Goal: Information Seeking & Learning: Find specific fact

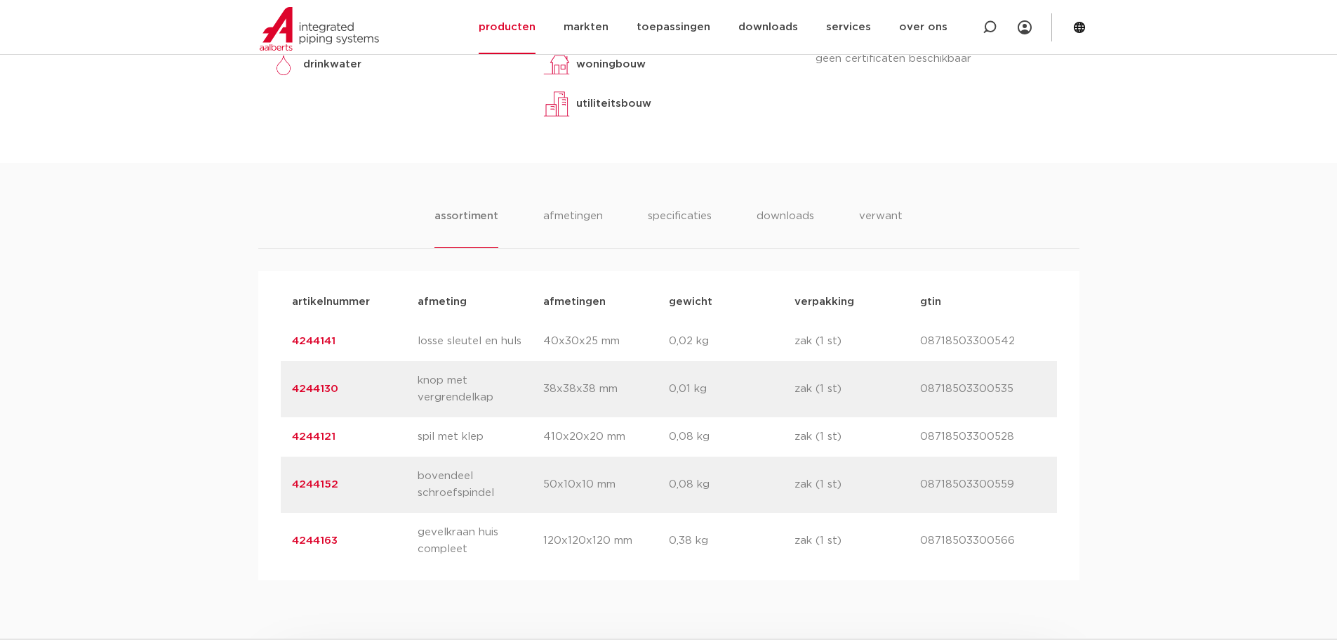
scroll to position [772, 0]
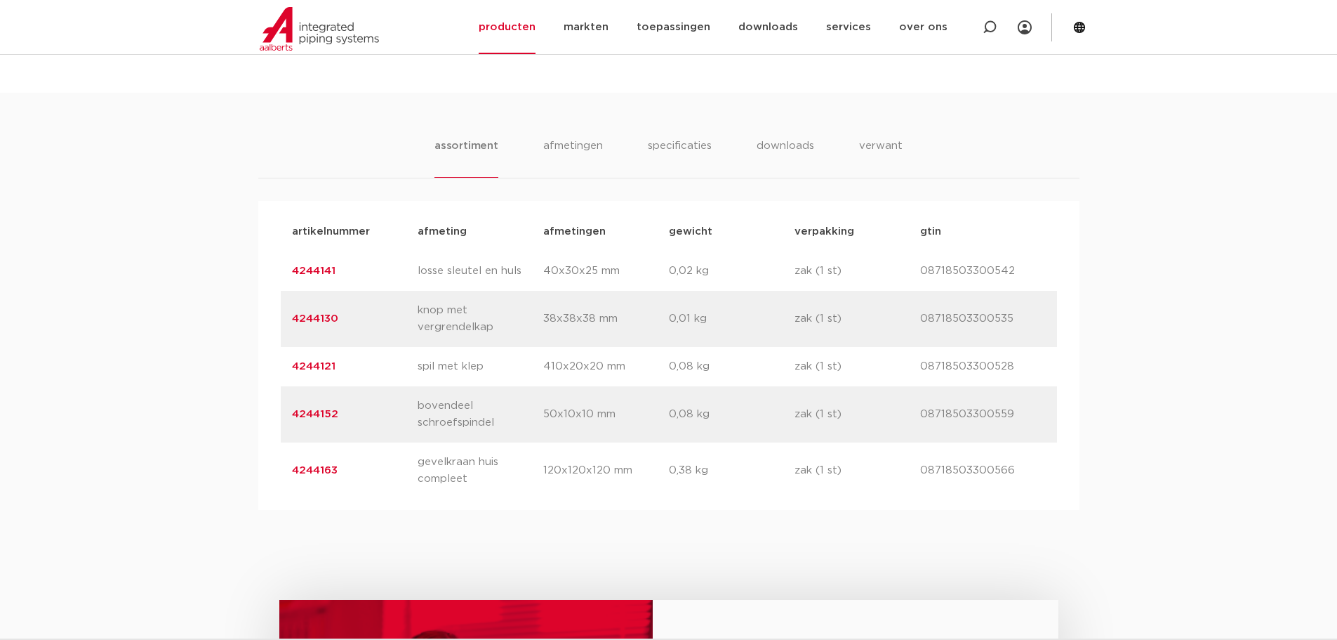
click at [319, 270] on link "4244141" at bounding box center [314, 270] width 44 height 11
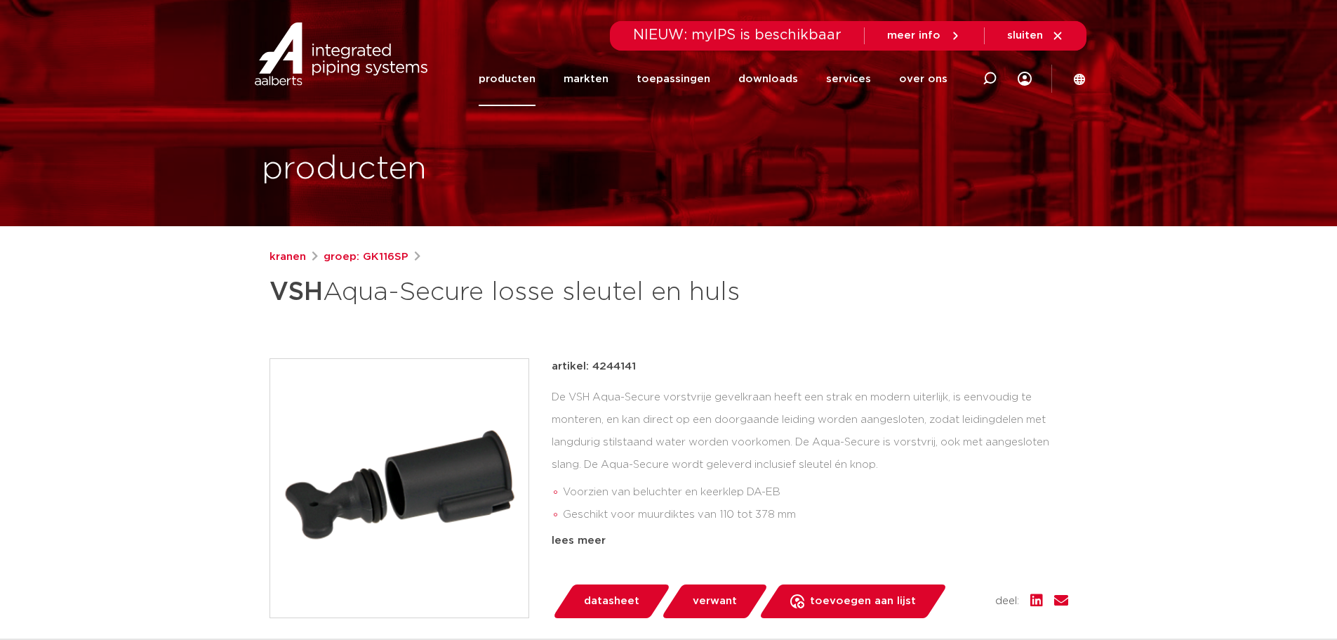
drag, startPoint x: 632, startPoint y: 365, endPoint x: 591, endPoint y: 364, distance: 40.7
click at [591, 364] on p "artikel: 4244141" at bounding box center [594, 366] width 84 height 17
copy p "4244141"
click at [991, 81] on icon at bounding box center [990, 79] width 14 height 14
paste input "23472916"
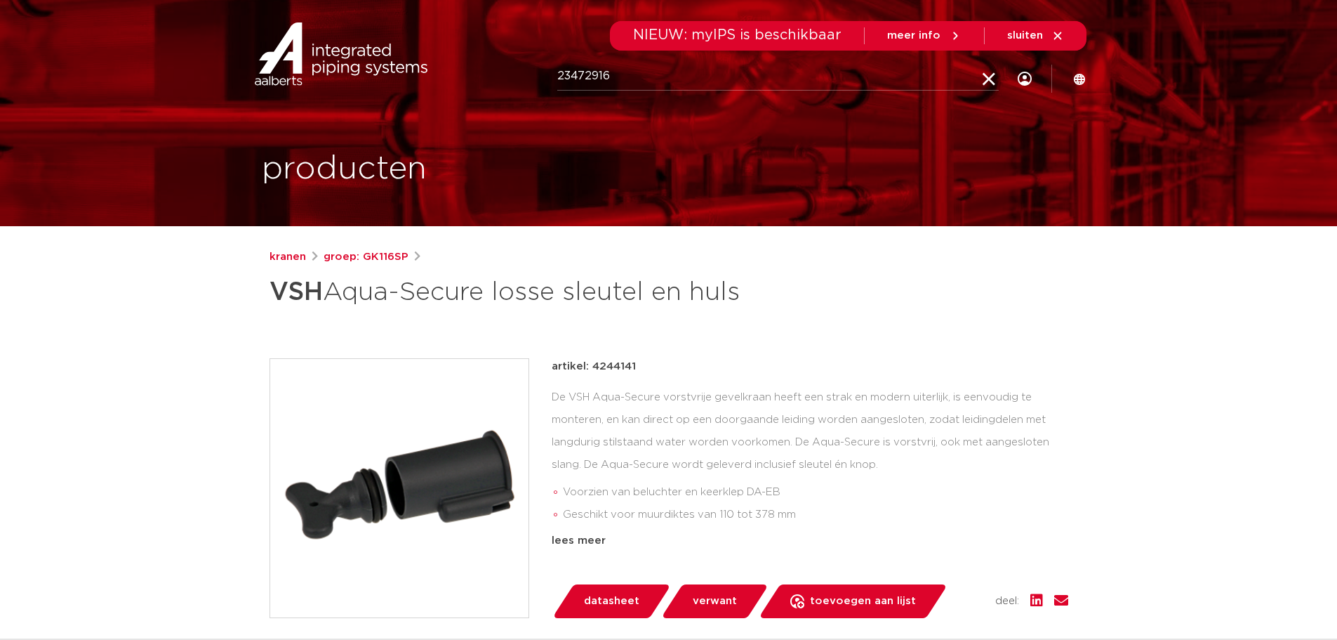
type input "23472916"
click button "Zoeken" at bounding box center [0, 0] width 0 height 0
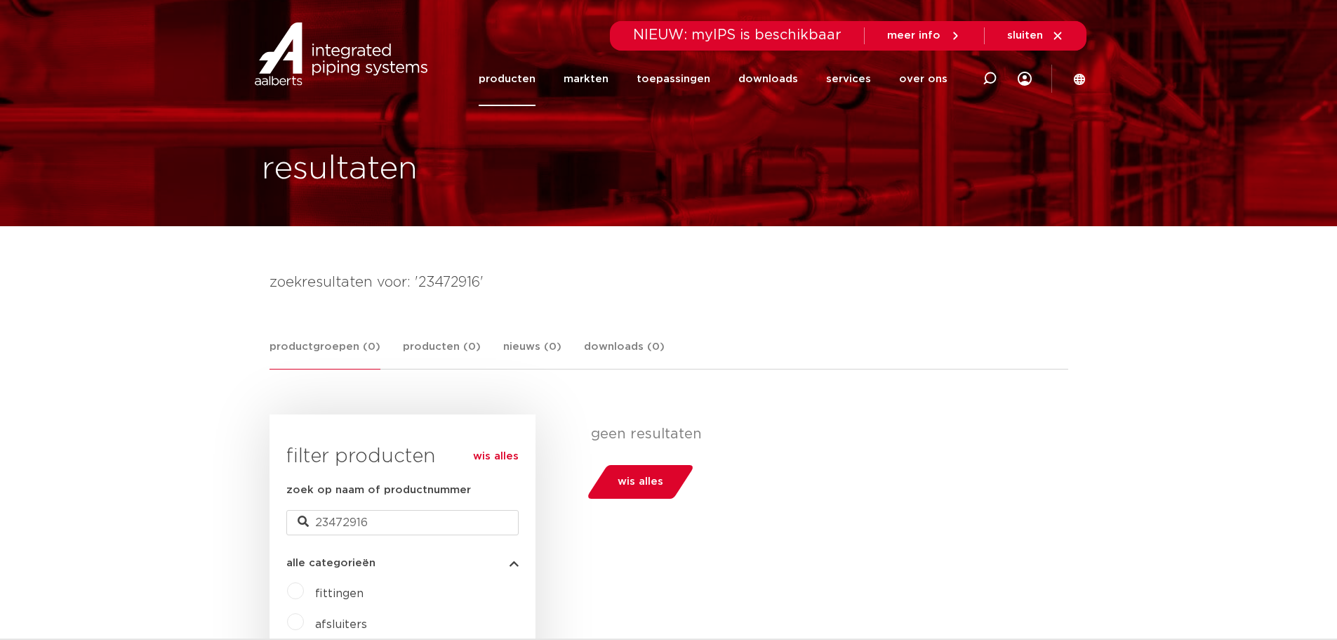
drag, startPoint x: 984, startPoint y: 81, endPoint x: 934, endPoint y: 82, distance: 50.6
click at [984, 81] on icon at bounding box center [990, 79] width 14 height 14
type input "gk116"
click button "Zoeken" at bounding box center [0, 0] width 0 height 0
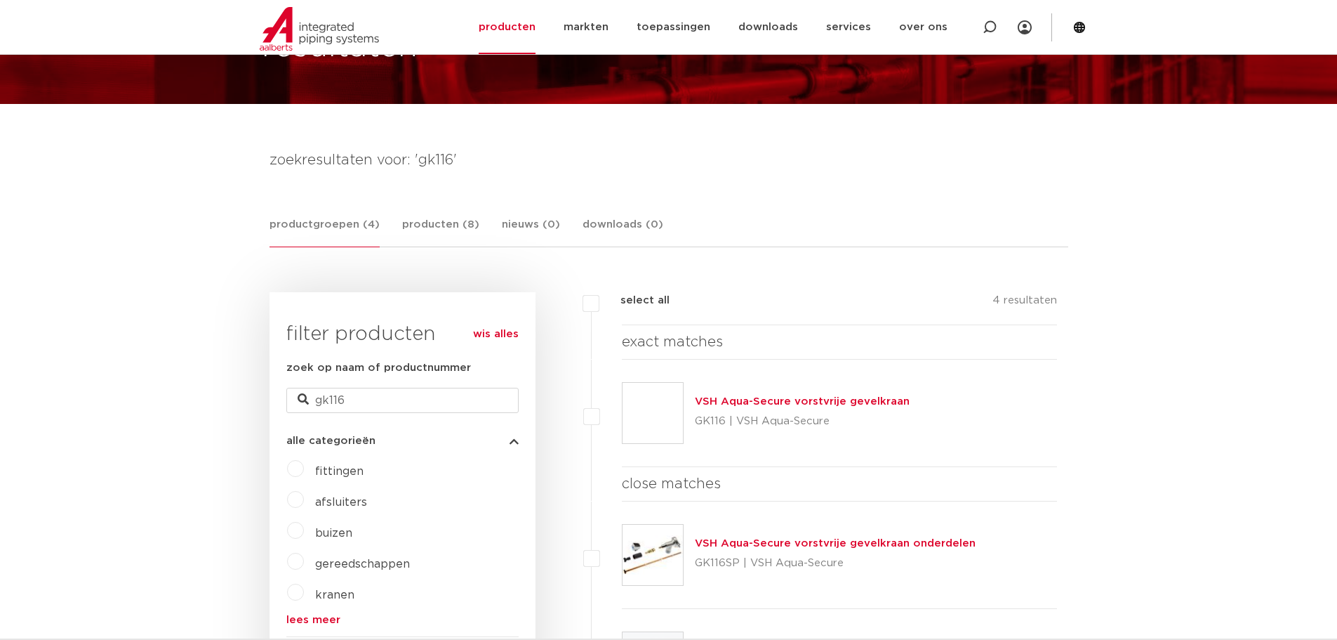
scroll to position [140, 0]
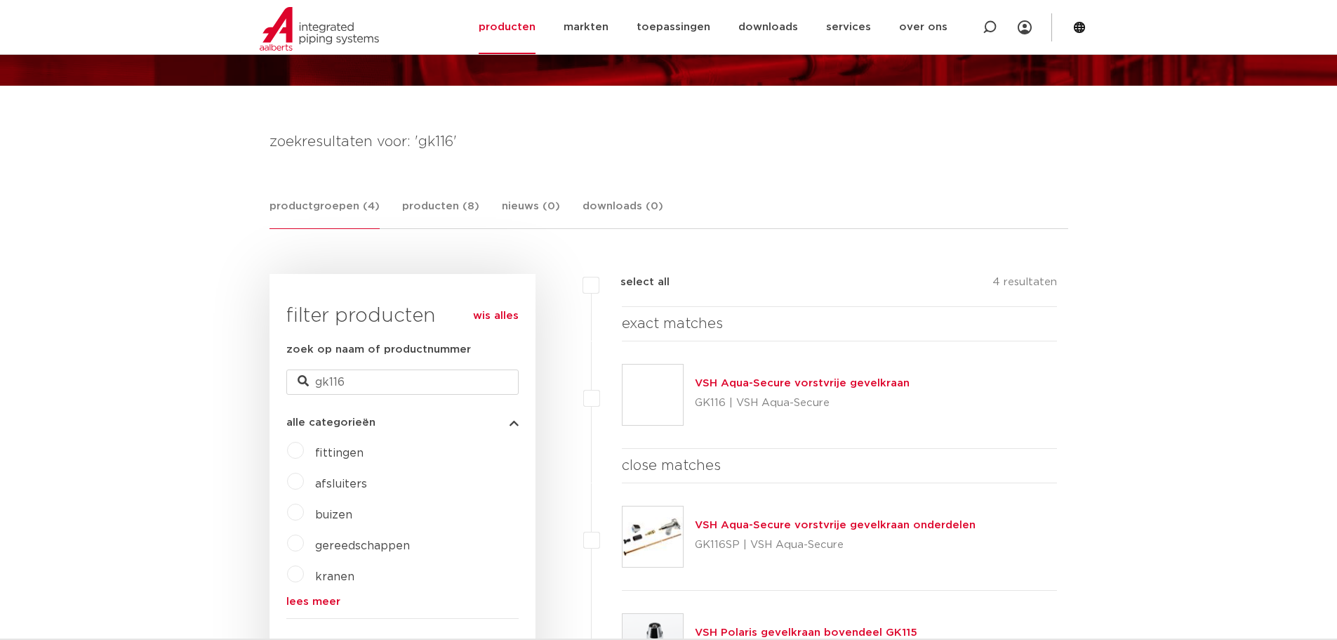
click at [814, 382] on link "VSH Aqua-Secure vorstvrije gevelkraan" at bounding box center [802, 383] width 215 height 11
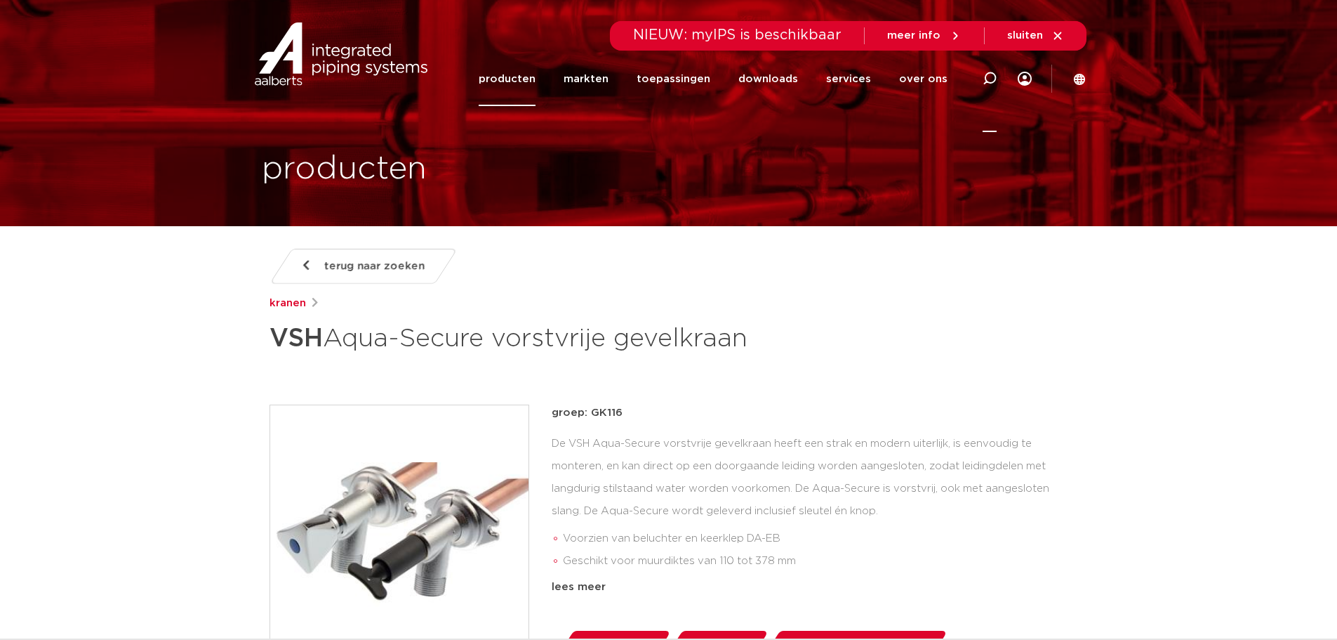
click at [983, 79] on icon at bounding box center [990, 79] width 14 height 14
type input "0411246"
click button "Zoeken" at bounding box center [0, 0] width 0 height 0
